Goal: Task Accomplishment & Management: Manage account settings

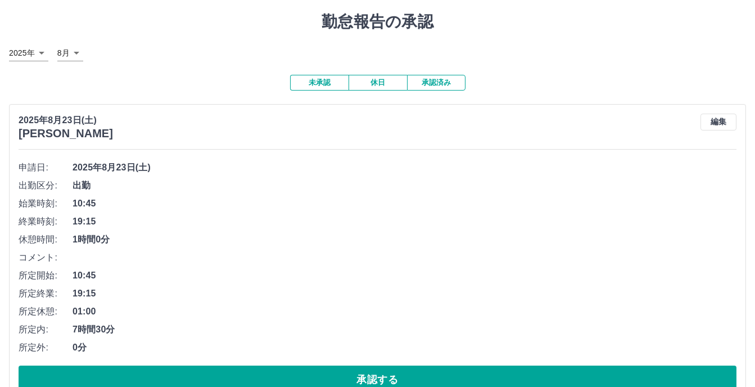
scroll to position [56, 0]
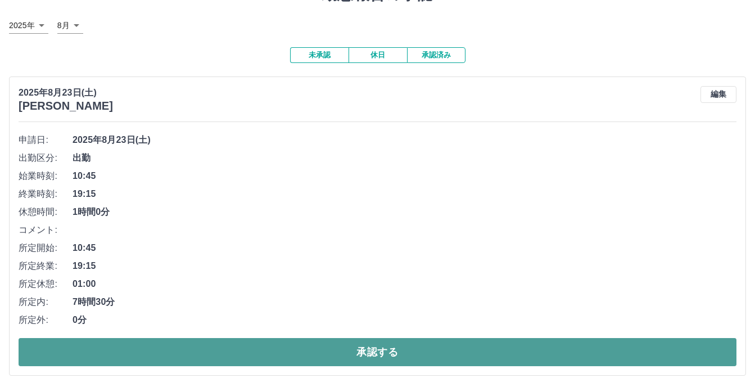
click at [366, 324] on button "承認する" at bounding box center [378, 352] width 718 height 28
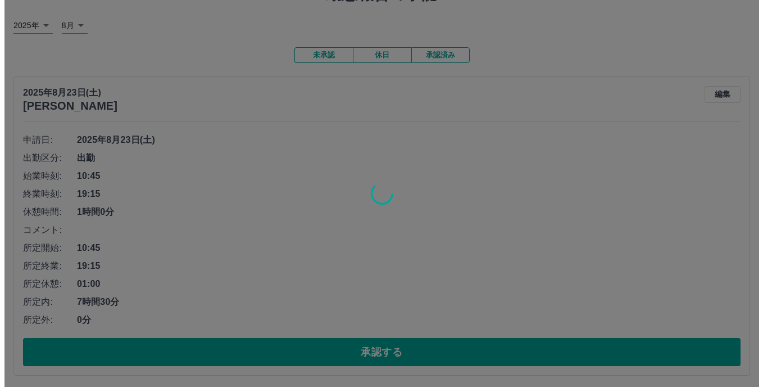
scroll to position [0, 0]
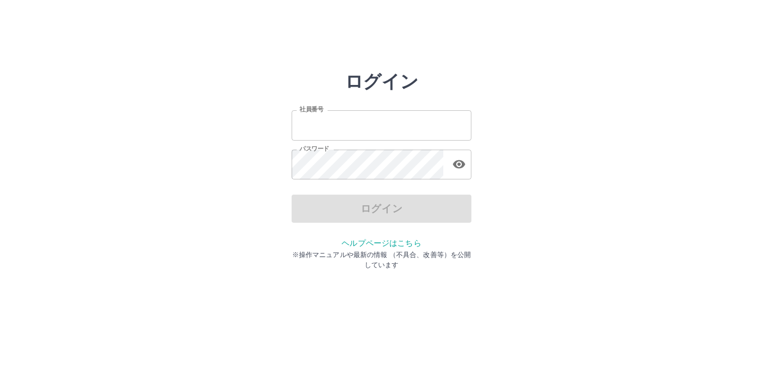
type input "*******"
click at [173, 111] on div "ログイン 社員番号 ******* 社員番号 パスワード パスワード ログイン ヘルプページはこちら ※操作マニュアルや最新の情報 （不具合、改善等）を公開し…" at bounding box center [381, 161] width 674 height 180
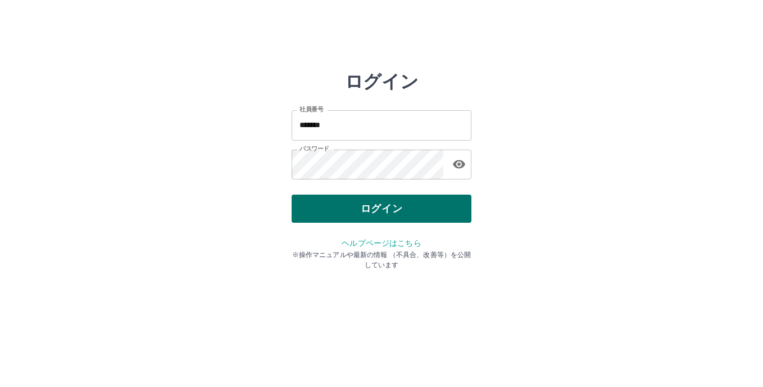
click at [380, 209] on button "ログイン" at bounding box center [382, 208] width 180 height 28
click at [380, 209] on div "ログイン 社員番号 ******* 社員番号 パスワード パスワード ログイン ヘルプページはこちら ※操作マニュアルや最新の情報 （不具合、改善等）を公開し…" at bounding box center [382, 161] width 180 height 180
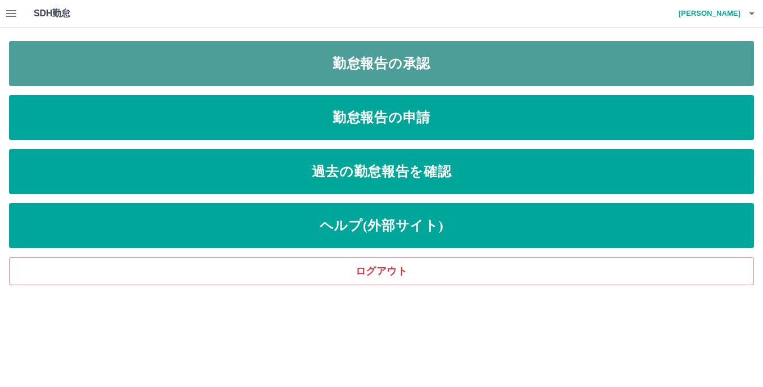
click at [371, 61] on link "勤怠報告の承認" at bounding box center [381, 63] width 745 height 45
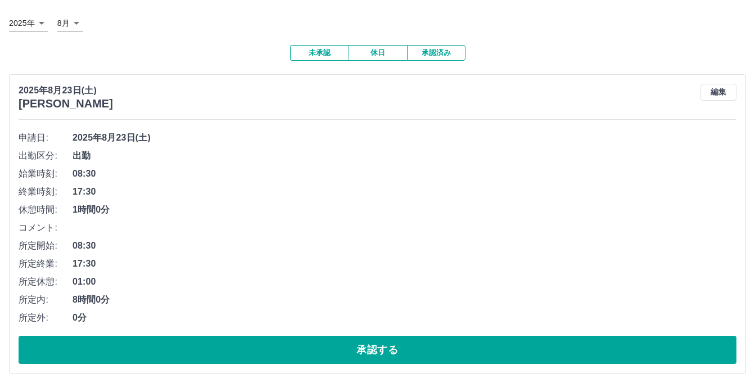
scroll to position [59, 0]
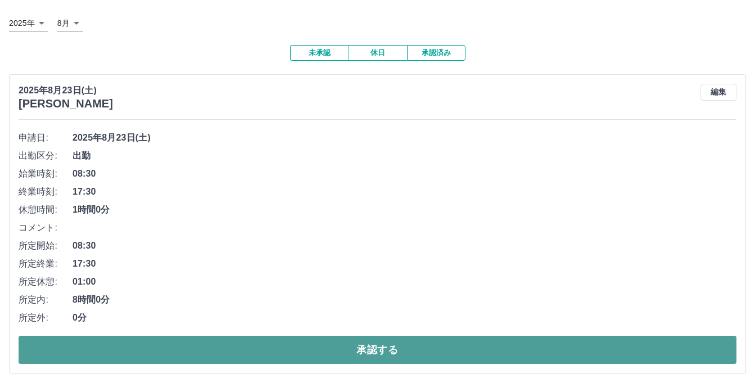
click at [374, 347] on button "承認する" at bounding box center [378, 350] width 718 height 28
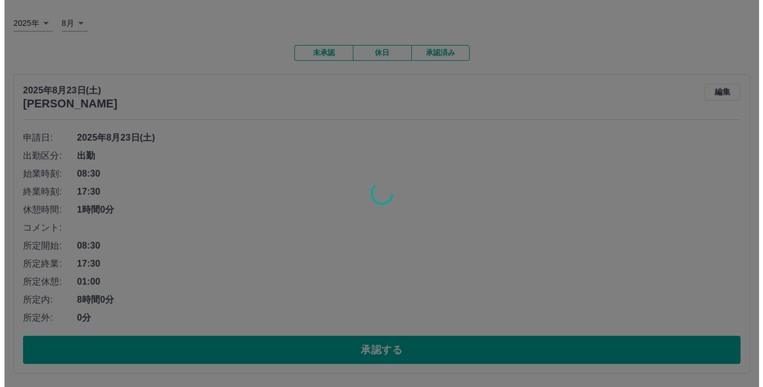
scroll to position [0, 0]
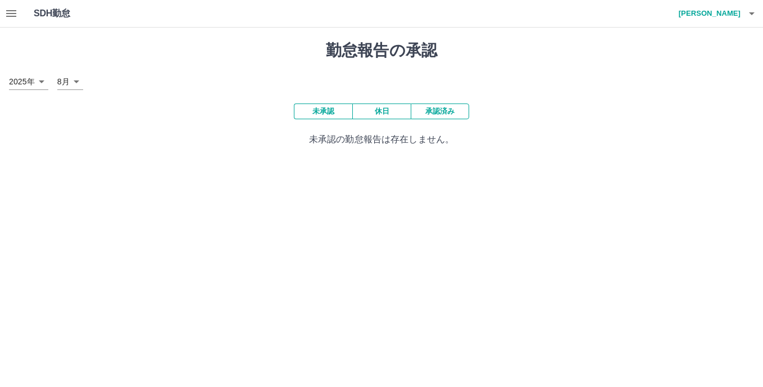
click at [438, 112] on button "承認済み" at bounding box center [440, 111] width 58 height 16
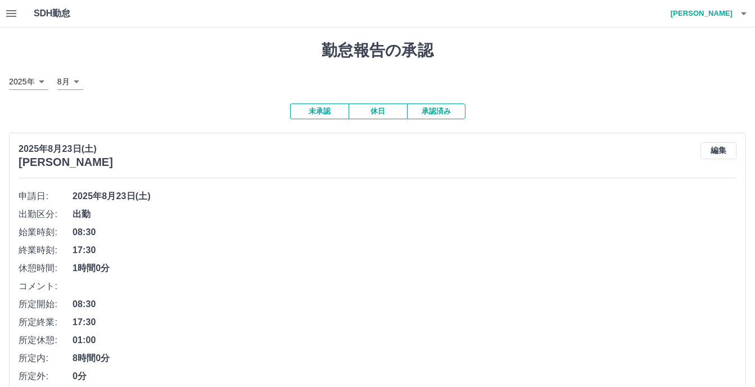
click at [322, 113] on button "未承認" at bounding box center [319, 111] width 58 height 16
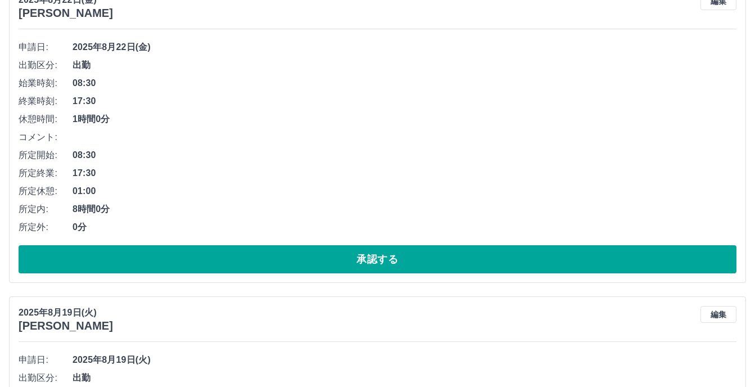
scroll to position [169, 0]
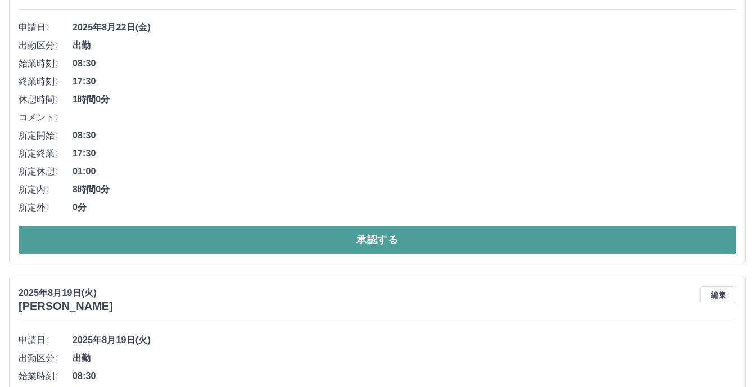
click at [368, 235] on button "承認する" at bounding box center [378, 239] width 718 height 28
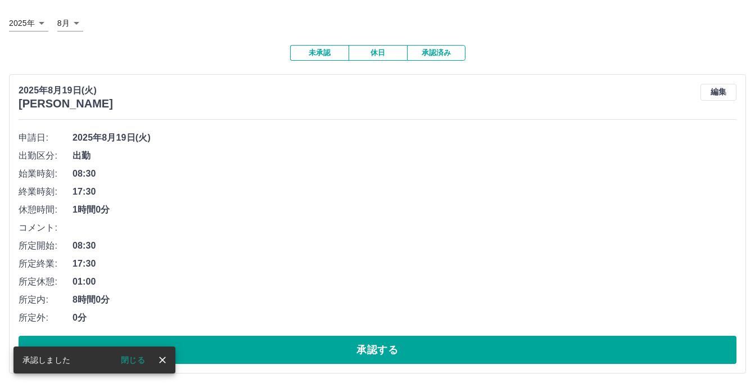
scroll to position [59, 0]
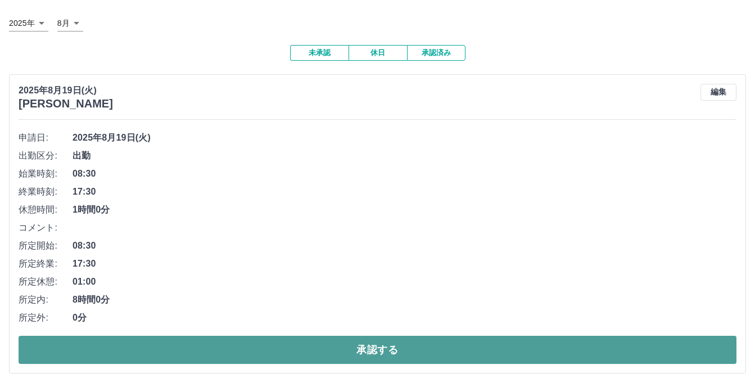
click at [376, 347] on button "承認する" at bounding box center [378, 350] width 718 height 28
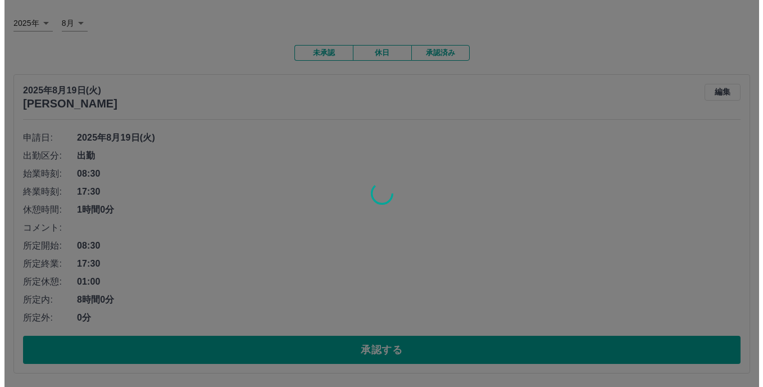
scroll to position [0, 0]
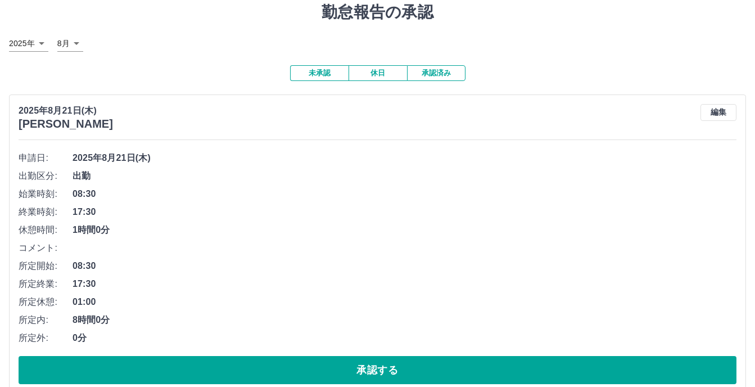
scroll to position [59, 0]
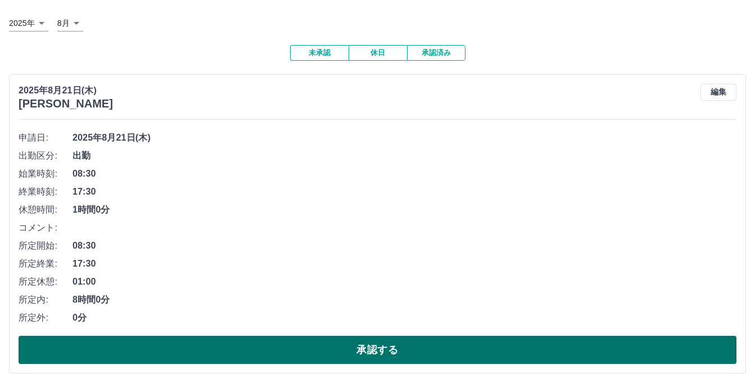
click at [377, 347] on button "承認する" at bounding box center [378, 350] width 718 height 28
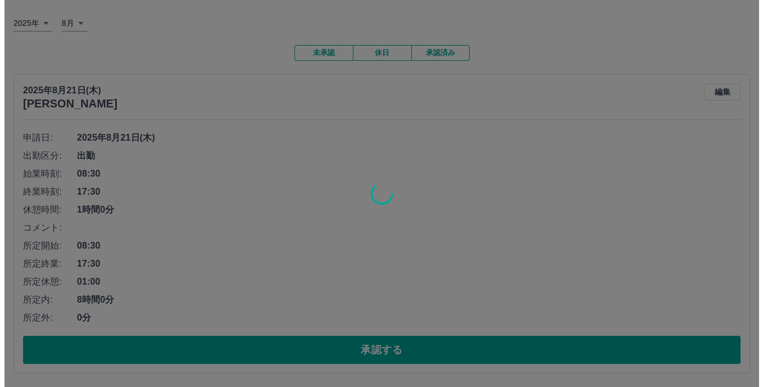
scroll to position [0, 0]
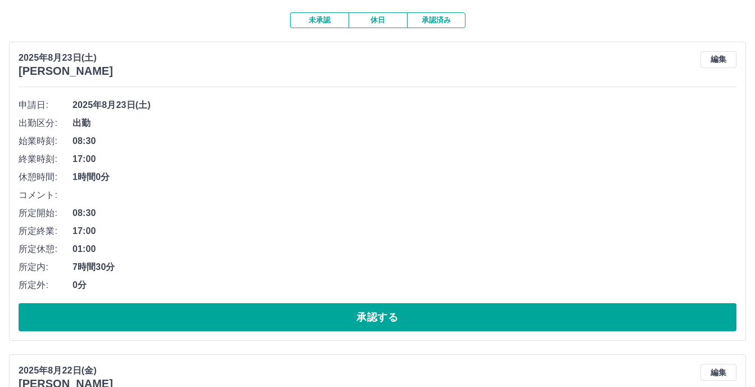
scroll to position [112, 0]
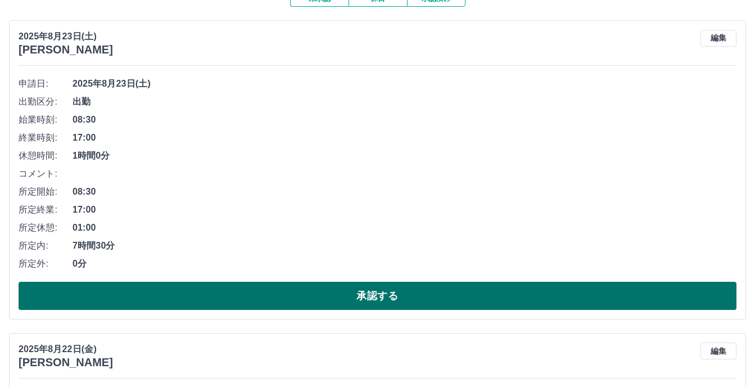
click at [372, 289] on button "承認する" at bounding box center [378, 296] width 718 height 28
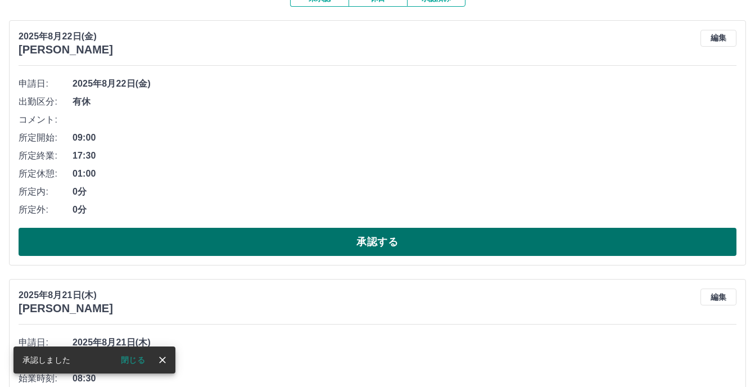
click at [373, 242] on button "承認する" at bounding box center [378, 242] width 718 height 28
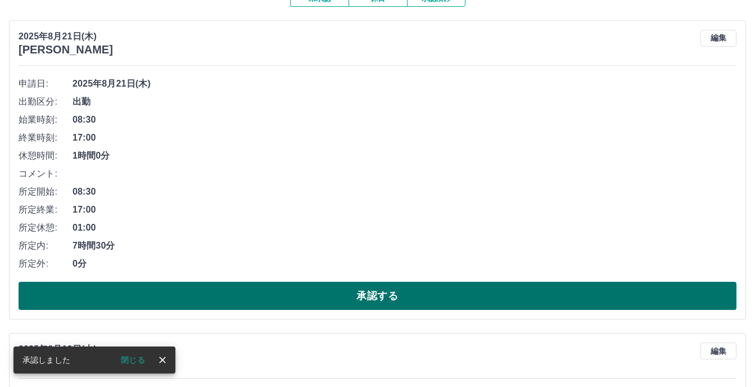
click at [373, 291] on button "承認する" at bounding box center [378, 296] width 718 height 28
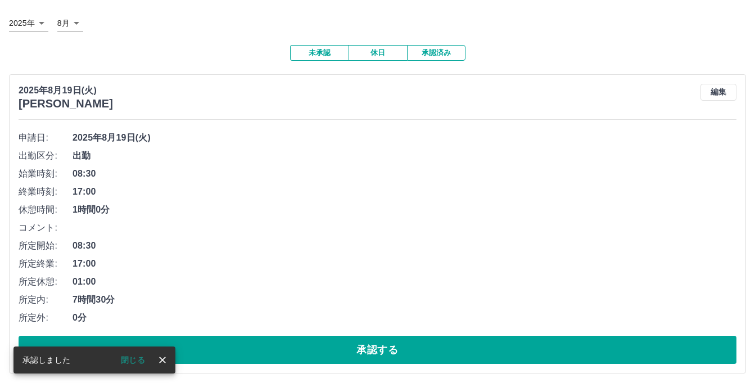
scroll to position [59, 0]
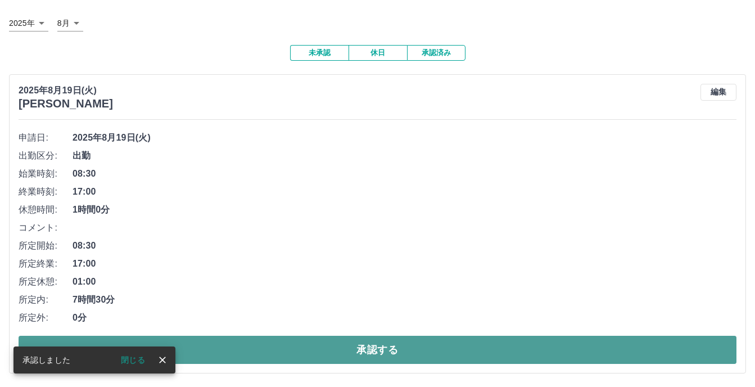
click at [378, 348] on button "承認する" at bounding box center [378, 350] width 718 height 28
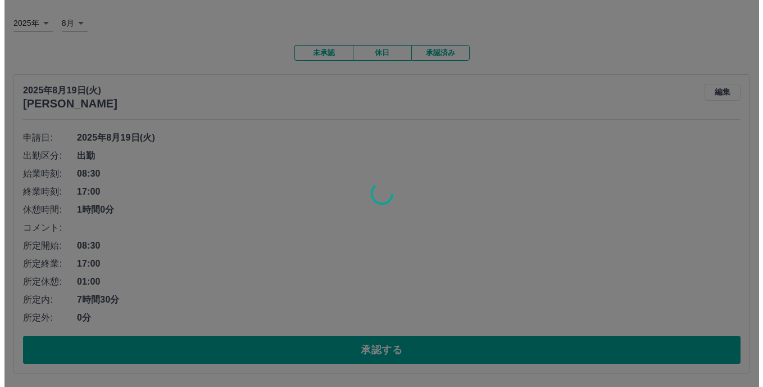
scroll to position [0, 0]
